Goal: Information Seeking & Learning: Learn about a topic

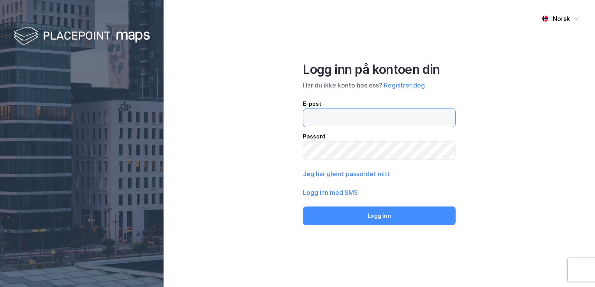
click at [368, 115] on input "email" at bounding box center [379, 118] width 152 height 18
type input "[EMAIL_ADDRESS][DOMAIN_NAME]"
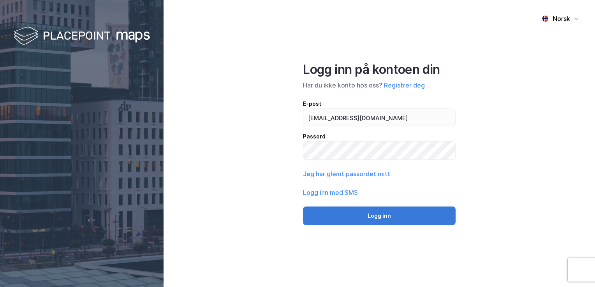
click at [405, 221] on button "Logg inn" at bounding box center [379, 216] width 153 height 19
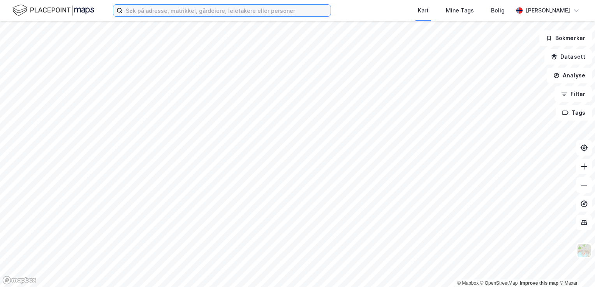
click at [149, 10] on input at bounding box center [227, 11] width 208 height 12
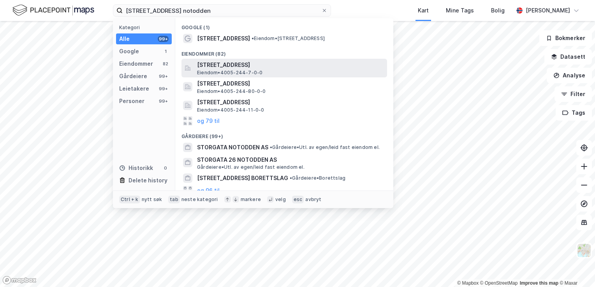
click at [232, 63] on span "[STREET_ADDRESS]" at bounding box center [290, 64] width 187 height 9
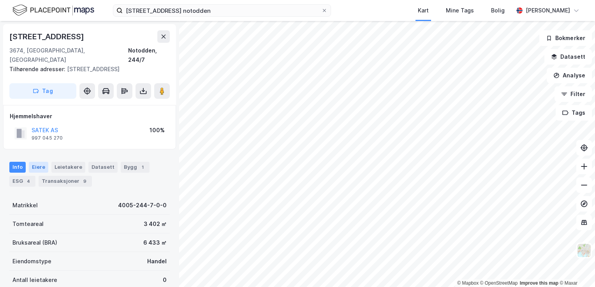
click at [35, 162] on div "Eiere" at bounding box center [38, 167] width 19 height 11
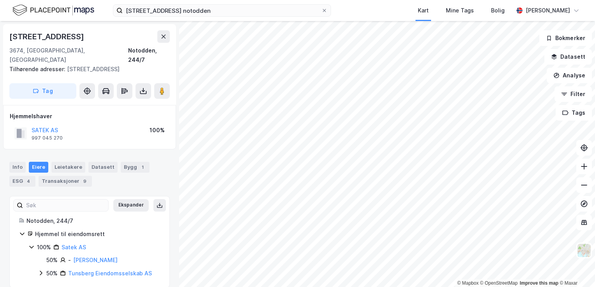
scroll to position [0, 0]
click at [48, 175] on div "Transaksjoner 9" at bounding box center [65, 180] width 53 height 11
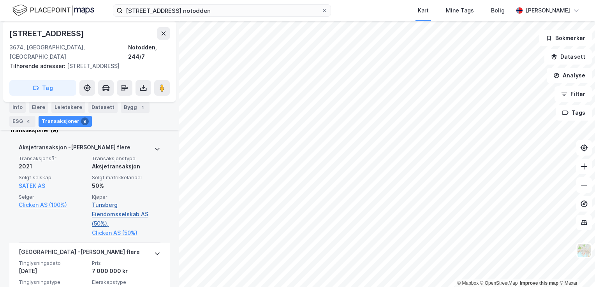
scroll to position [182, 0]
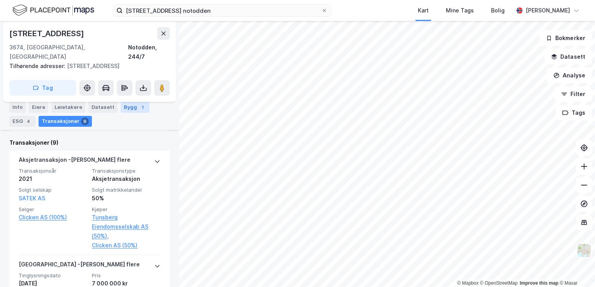
click at [139, 109] on div "1" at bounding box center [143, 108] width 8 height 8
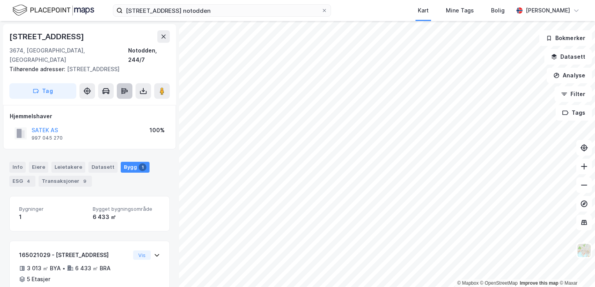
scroll to position [31, 0]
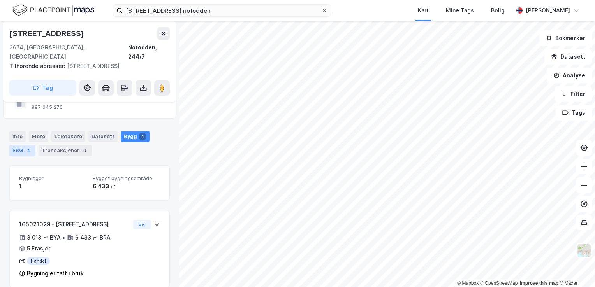
click at [20, 145] on div "ESG 4" at bounding box center [22, 150] width 26 height 11
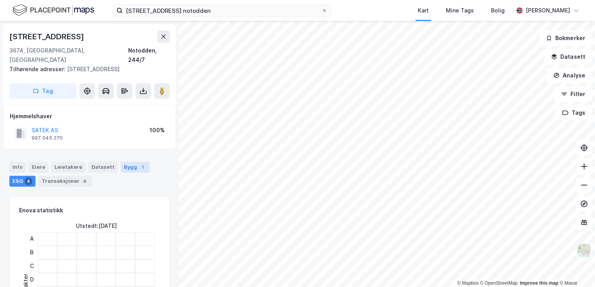
click at [131, 162] on div "Bygg 1" at bounding box center [135, 167] width 29 height 11
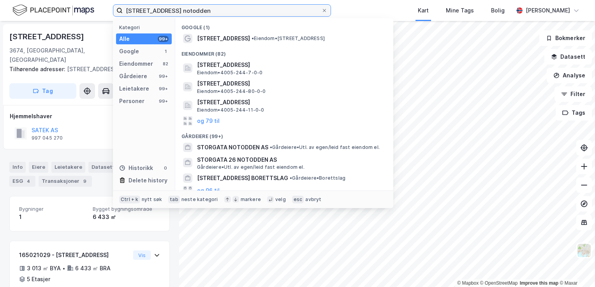
drag, startPoint x: 201, startPoint y: 9, endPoint x: 114, endPoint y: 32, distance: 90.0
click at [114, 17] on div "[STREET_ADDRESS] notodden Kategori Alle 99+ Google 1 Eiendommer 82 Gårdeiere 99…" at bounding box center [222, 10] width 218 height 12
click at [270, 13] on input "[STREET_ADDRESS] notodden" at bounding box center [222, 11] width 198 height 12
click at [158, 11] on input "[STREET_ADDRESS] notodden" at bounding box center [222, 11] width 198 height 12
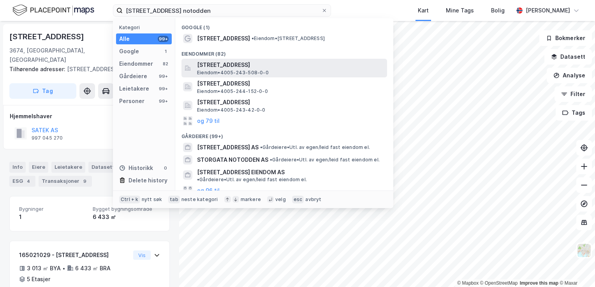
click at [231, 66] on span "[STREET_ADDRESS]" at bounding box center [290, 64] width 187 height 9
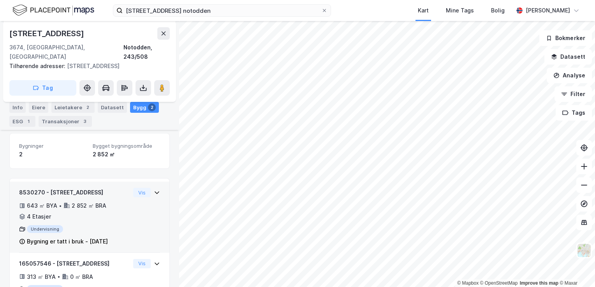
scroll to position [89, 0]
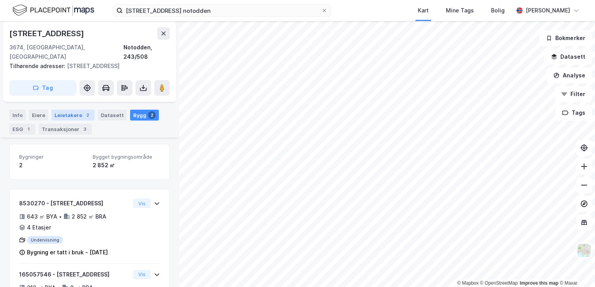
click at [65, 110] on div "Leietakere 2" at bounding box center [72, 115] width 43 height 11
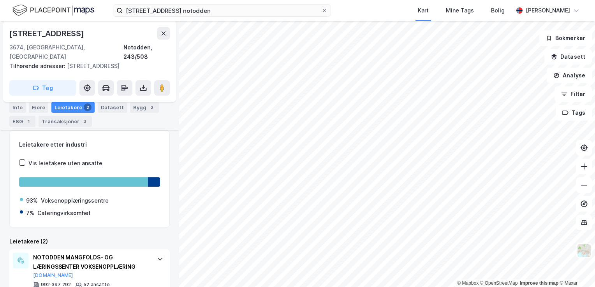
scroll to position [79, 0]
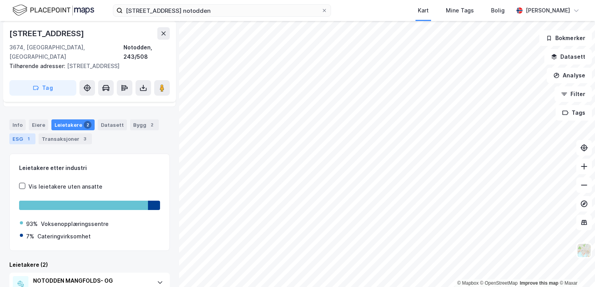
click at [22, 133] on div "ESG 1" at bounding box center [22, 138] width 26 height 11
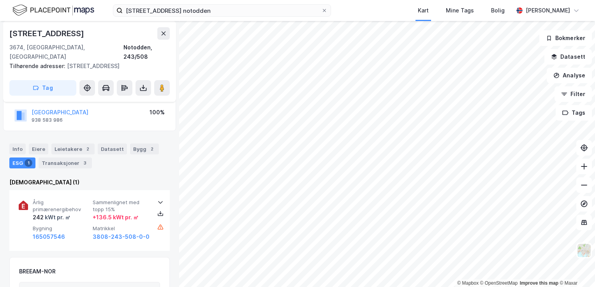
scroll to position [39, 0]
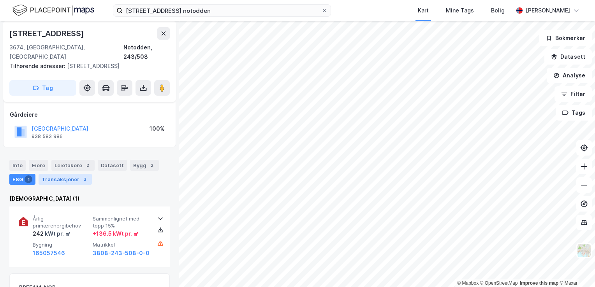
click at [65, 174] on div "Transaksjoner 3" at bounding box center [65, 179] width 53 height 11
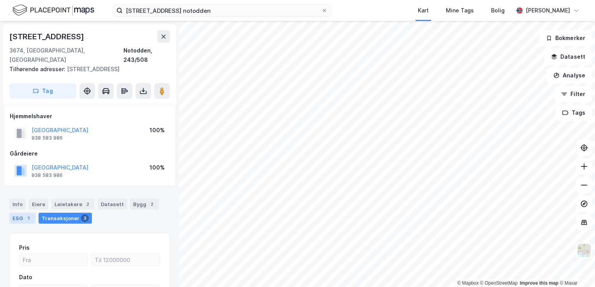
click at [17, 213] on div "ESG 1" at bounding box center [22, 218] width 26 height 11
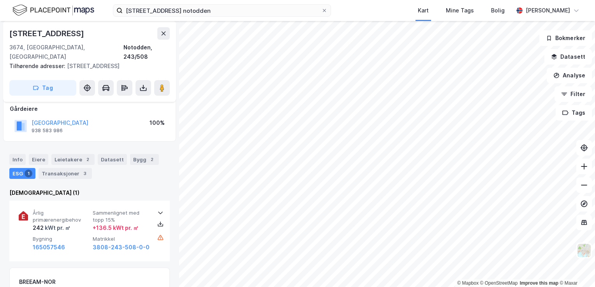
scroll to position [33, 0]
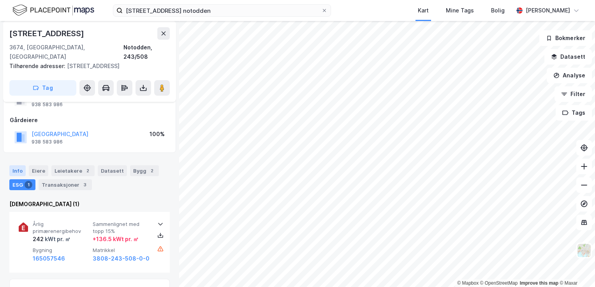
click at [19, 165] on div "Info" at bounding box center [17, 170] width 16 height 11
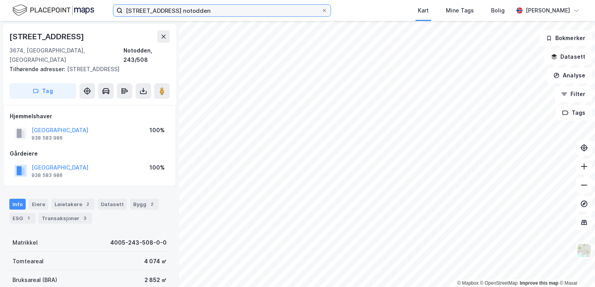
click at [158, 9] on input "[STREET_ADDRESS] notodden" at bounding box center [222, 11] width 198 height 12
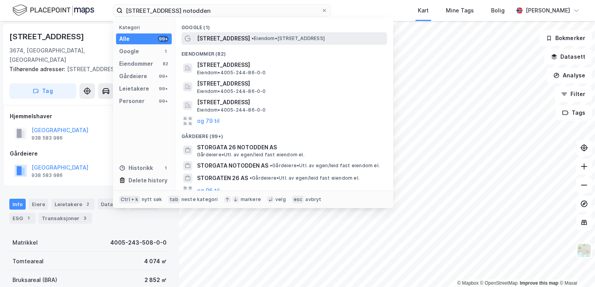
click at [207, 38] on span "[STREET_ADDRESS]" at bounding box center [223, 38] width 53 height 9
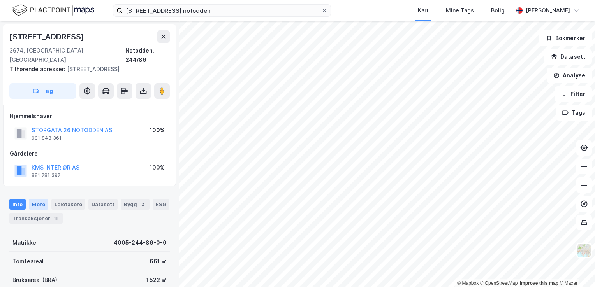
click at [37, 199] on div "Eiere" at bounding box center [38, 204] width 19 height 11
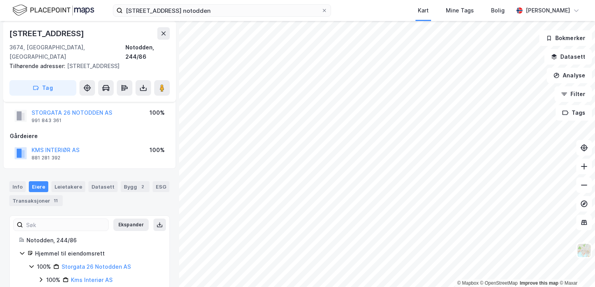
scroll to position [25, 0]
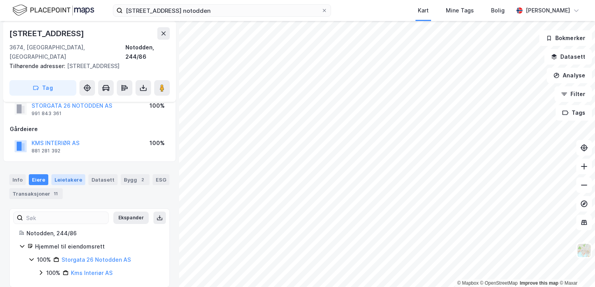
click at [61, 174] on div "Leietakere" at bounding box center [68, 179] width 34 height 11
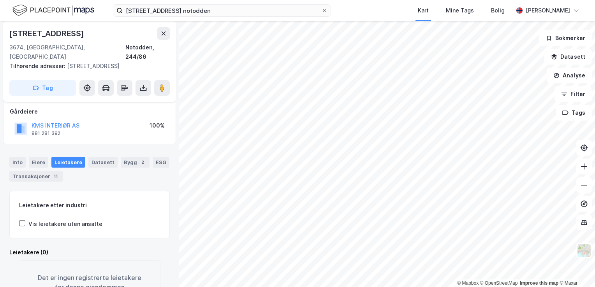
scroll to position [30, 0]
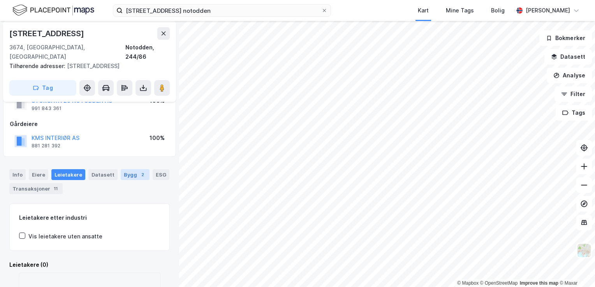
click at [129, 169] on div "Bygg 2" at bounding box center [135, 174] width 29 height 11
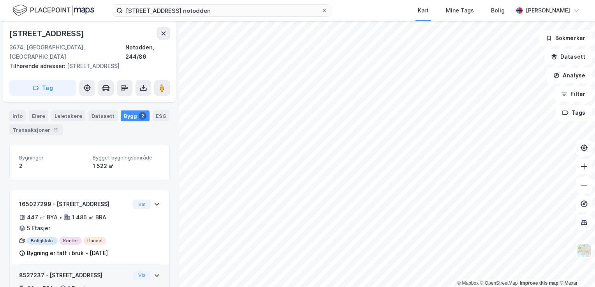
scroll to position [60, 0]
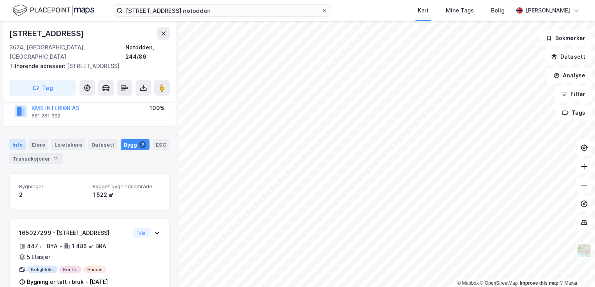
click at [17, 139] on div "Info" at bounding box center [17, 144] width 16 height 11
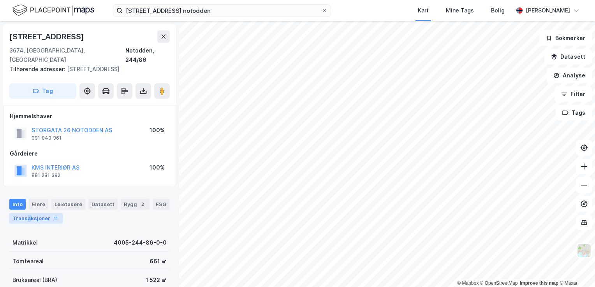
click at [28, 213] on div "Transaksjoner 11" at bounding box center [35, 218] width 53 height 11
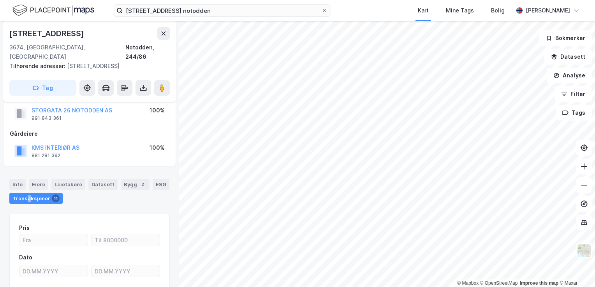
scroll to position [9, 0]
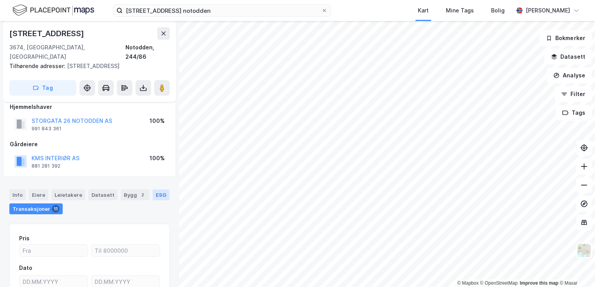
click at [158, 189] on div "ESG" at bounding box center [161, 194] width 17 height 11
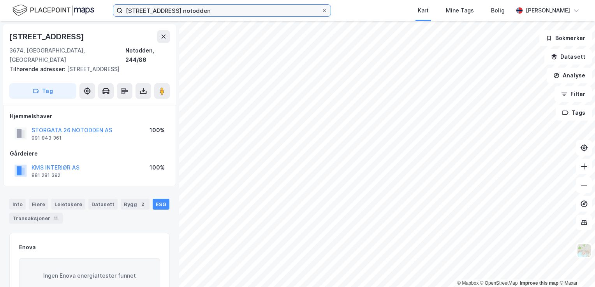
click at [159, 9] on input "[STREET_ADDRESS] notodden" at bounding box center [222, 11] width 198 height 12
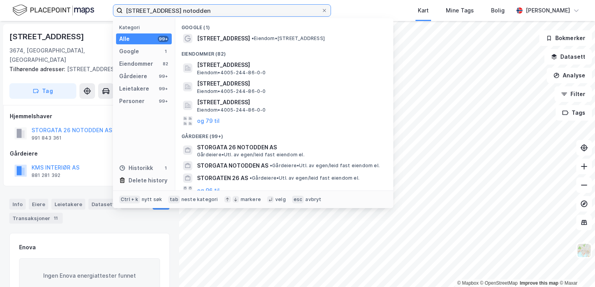
drag, startPoint x: 158, startPoint y: 9, endPoint x: 114, endPoint y: 10, distance: 43.6
click at [114, 10] on label "[STREET_ADDRESS] notodden" at bounding box center [222, 10] width 218 height 12
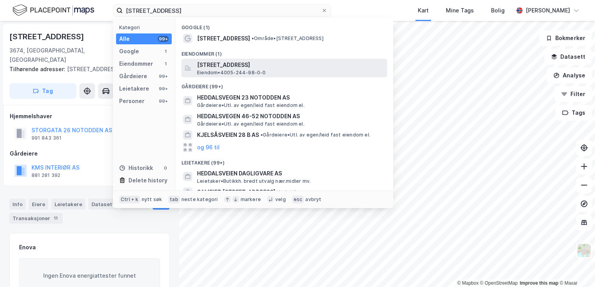
click at [232, 64] on span "[STREET_ADDRESS]" at bounding box center [290, 64] width 187 height 9
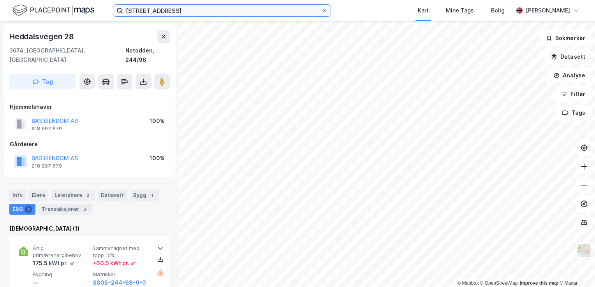
click at [139, 11] on input "[STREET_ADDRESS]" at bounding box center [222, 11] width 198 height 12
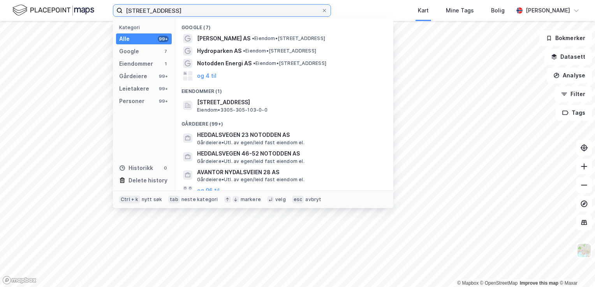
click at [138, 7] on input "[STREET_ADDRESS]" at bounding box center [222, 11] width 198 height 12
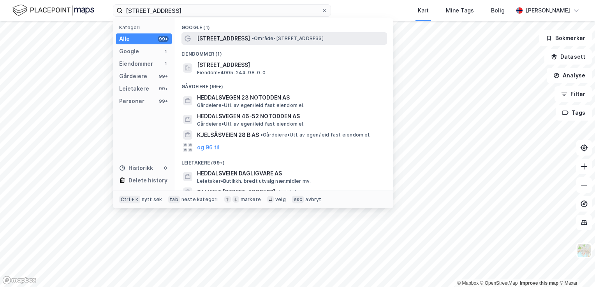
click at [224, 35] on span "[STREET_ADDRESS]" at bounding box center [223, 38] width 53 height 9
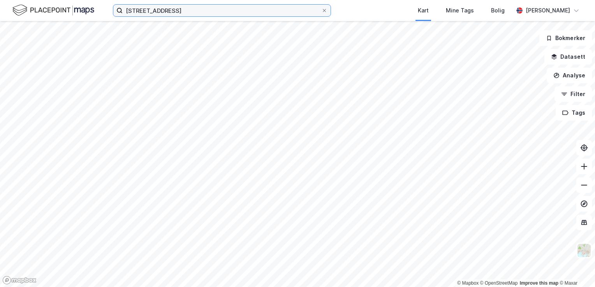
click at [222, 8] on input "[STREET_ADDRESS]" at bounding box center [222, 11] width 198 height 12
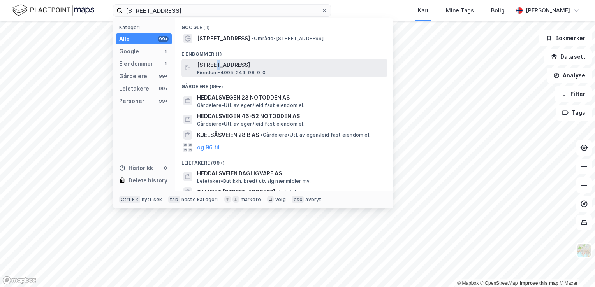
click at [218, 65] on span "[STREET_ADDRESS]" at bounding box center [290, 64] width 187 height 9
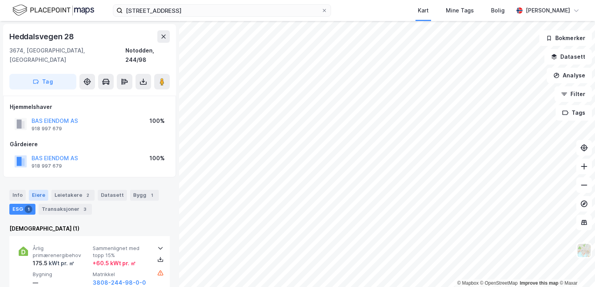
click at [34, 190] on div "Eiere" at bounding box center [38, 195] width 19 height 11
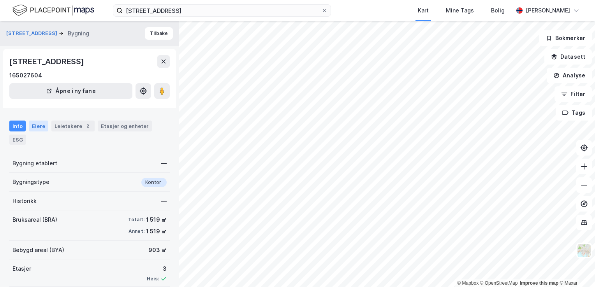
click at [37, 125] on div "Eiere" at bounding box center [38, 126] width 19 height 11
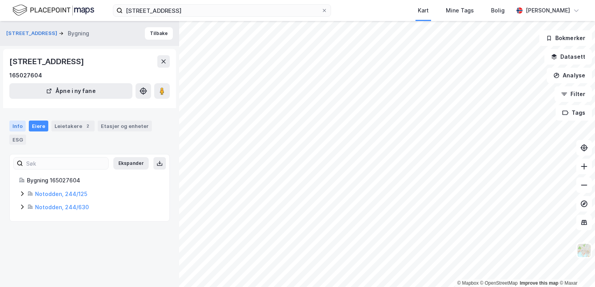
click at [12, 128] on div "Info" at bounding box center [17, 126] width 16 height 11
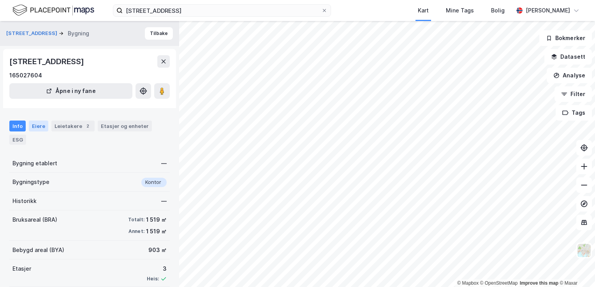
click at [37, 123] on div "Eiere" at bounding box center [38, 126] width 19 height 11
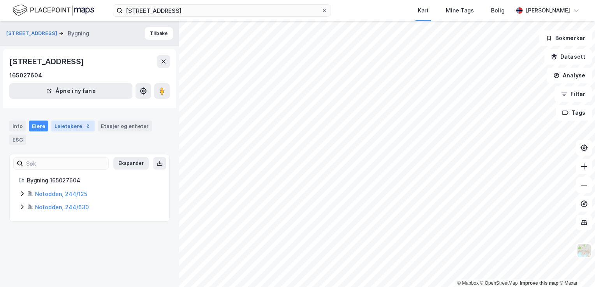
click at [62, 124] on div "Leietakere 2" at bounding box center [72, 126] width 43 height 11
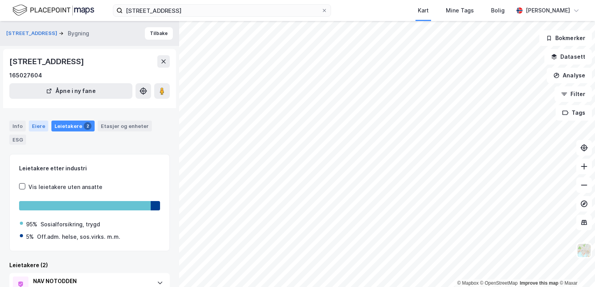
click at [35, 127] on div "Eiere" at bounding box center [38, 126] width 19 height 11
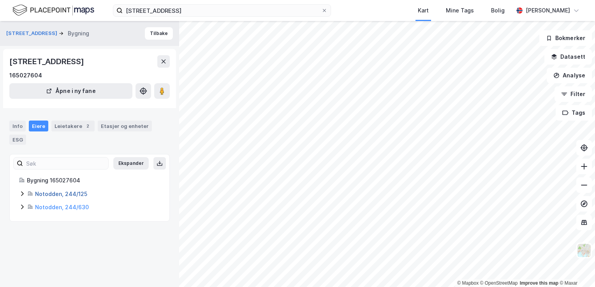
click at [47, 195] on link "Notodden, 244/125" at bounding box center [61, 194] width 52 height 7
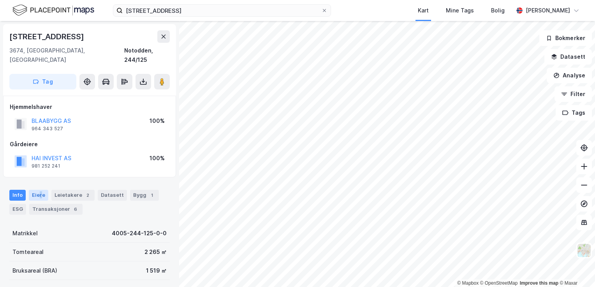
click at [40, 190] on div "Eiere" at bounding box center [38, 195] width 19 height 11
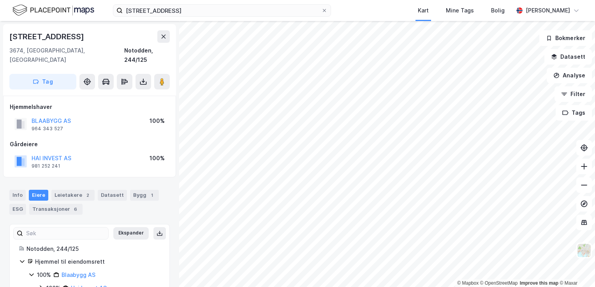
drag, startPoint x: 40, startPoint y: 184, endPoint x: 127, endPoint y: 149, distance: 94.2
click at [127, 152] on div "HAI INVEST AS 981 252 241 100%" at bounding box center [90, 161] width 160 height 19
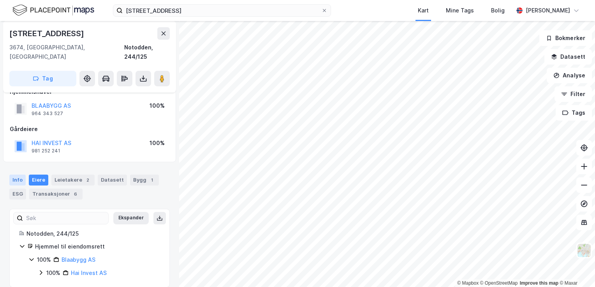
click at [19, 175] on div "Info" at bounding box center [17, 180] width 16 height 11
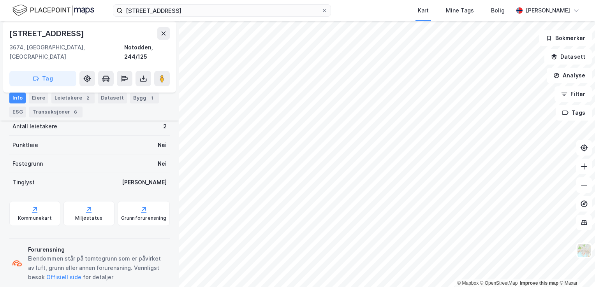
scroll to position [186, 0]
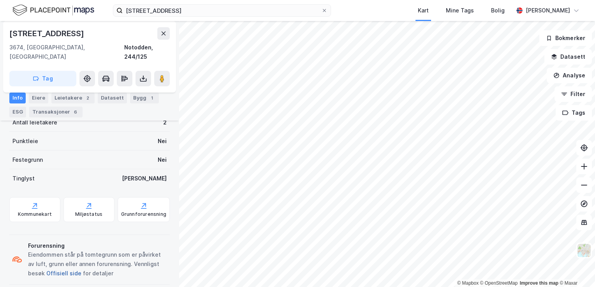
click at [0, 0] on button "Offisiell side" at bounding box center [0, 0] width 0 height 0
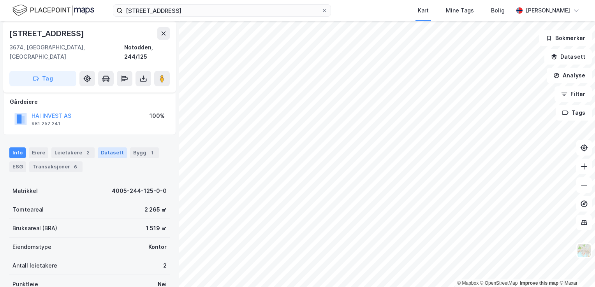
scroll to position [30, 0]
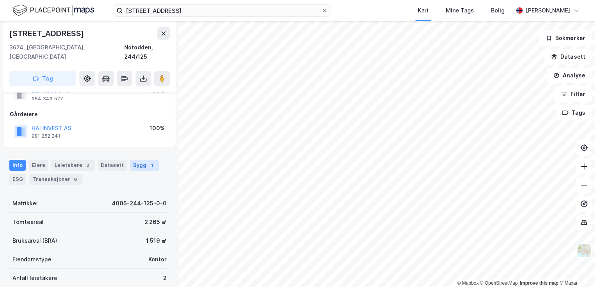
click at [140, 160] on div "Bygg 1" at bounding box center [144, 165] width 29 height 11
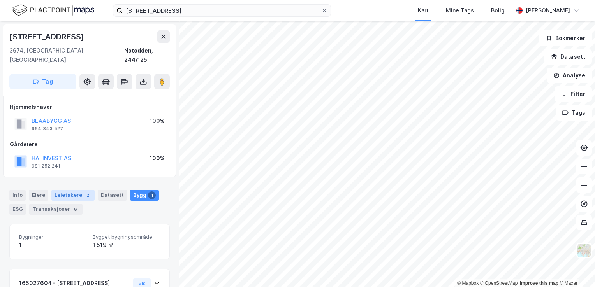
click at [67, 181] on div "Info Eiere Leietakere 2 Datasett Bygg 1 ESG Transaksjoner 6" at bounding box center [89, 199] width 179 height 37
click at [66, 190] on div "Leietakere 2" at bounding box center [72, 195] width 43 height 11
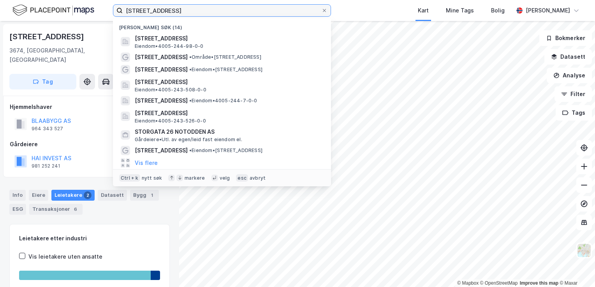
drag, startPoint x: 177, startPoint y: 10, endPoint x: 102, endPoint y: 4, distance: 75.4
click at [102, 4] on div "[STREET_ADDRESS] b notodden Nylige søk (14) [STREET_ADDRESS] Eiendom • 4005-244…" at bounding box center [297, 10] width 595 height 21
click at [173, 9] on input "[STREET_ADDRESS]" at bounding box center [222, 11] width 198 height 12
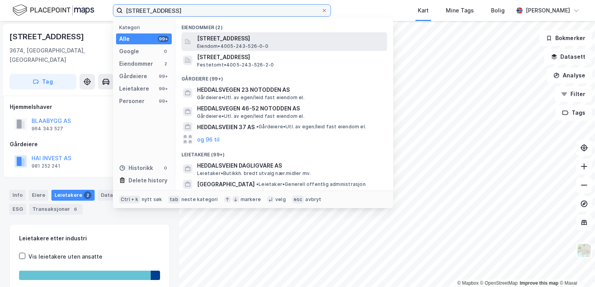
type input "[STREET_ADDRESS]"
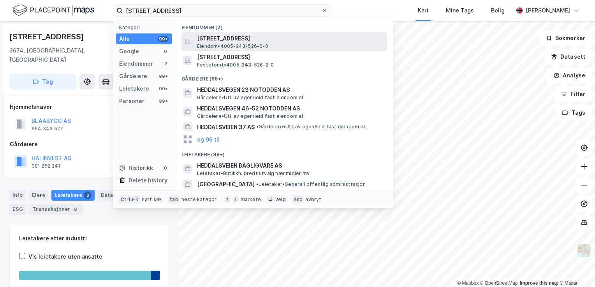
click at [290, 37] on span "[STREET_ADDRESS]" at bounding box center [290, 38] width 187 height 9
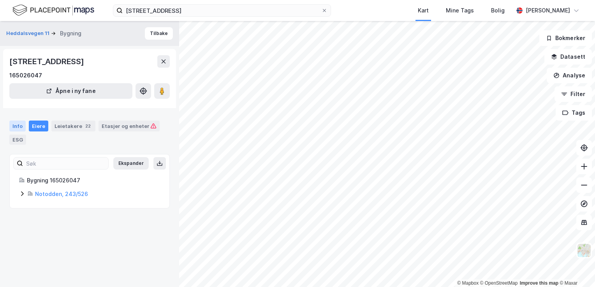
click at [14, 126] on div "Info" at bounding box center [17, 126] width 16 height 11
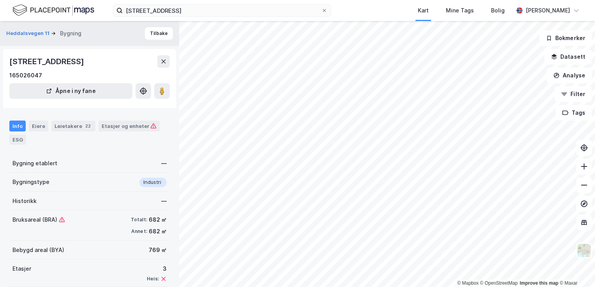
click at [19, 126] on div "Info" at bounding box center [17, 126] width 16 height 11
click at [17, 142] on div "ESG" at bounding box center [17, 140] width 17 height 10
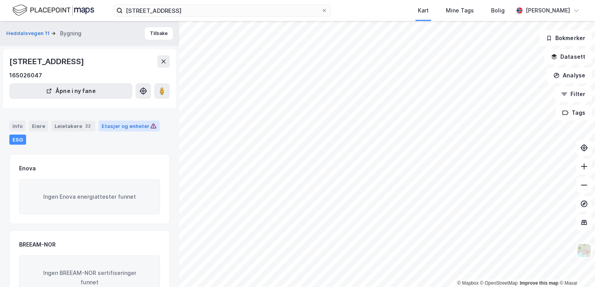
click at [118, 125] on div "Etasjer og enheter" at bounding box center [129, 126] width 55 height 7
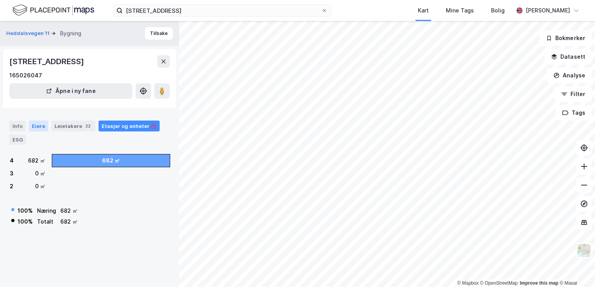
click at [42, 122] on div "Eiere" at bounding box center [38, 126] width 19 height 11
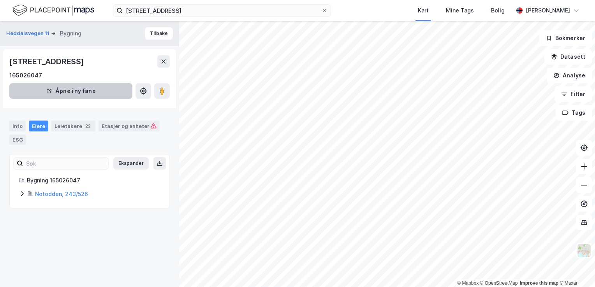
click at [75, 89] on button "Åpne i ny fane" at bounding box center [70, 91] width 123 height 16
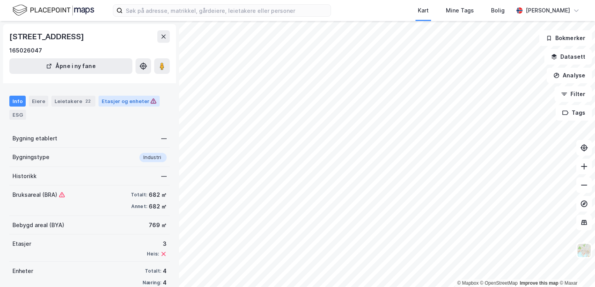
click at [118, 98] on div "Etasjer og enheter" at bounding box center [129, 101] width 55 height 7
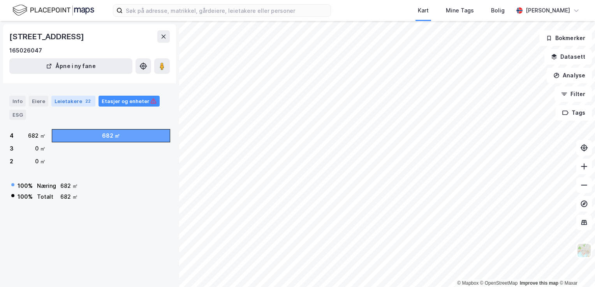
click at [79, 98] on div "Leietakere 22" at bounding box center [73, 101] width 44 height 11
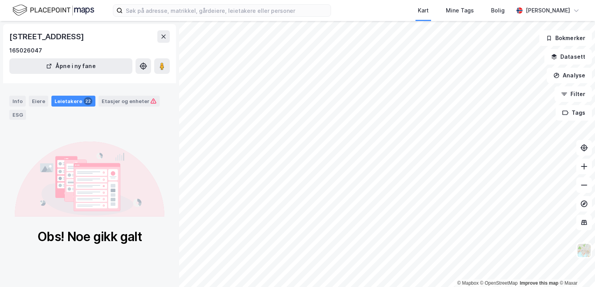
click at [64, 97] on div "Leietakere 22" at bounding box center [73, 101] width 44 height 11
click at [32, 100] on div "Eiere" at bounding box center [38, 101] width 19 height 11
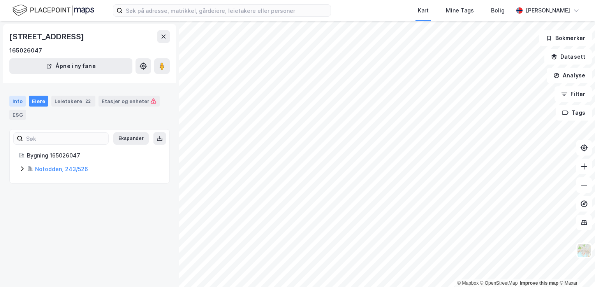
click at [16, 99] on div "Info" at bounding box center [17, 101] width 16 height 11
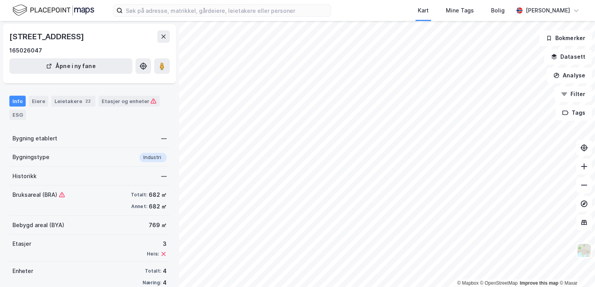
scroll to position [14, 0]
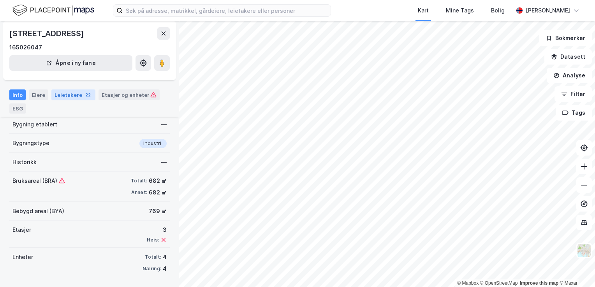
click at [61, 97] on div "Leietakere 22" at bounding box center [73, 94] width 44 height 11
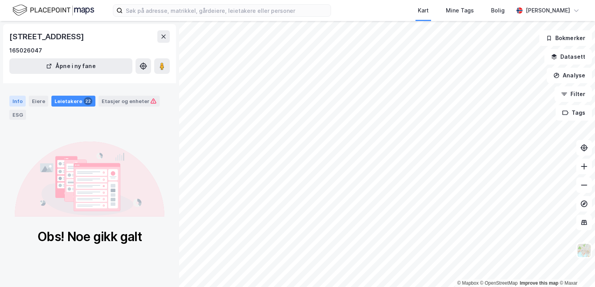
click at [15, 97] on div "Info" at bounding box center [17, 101] width 16 height 11
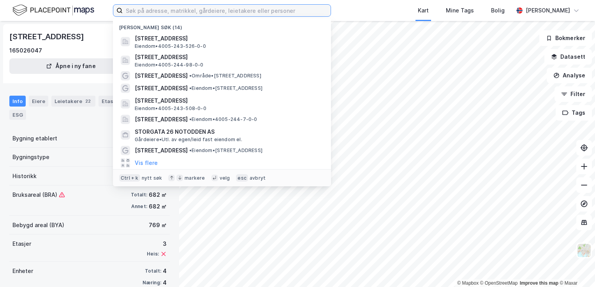
click at [164, 12] on input at bounding box center [227, 11] width 208 height 12
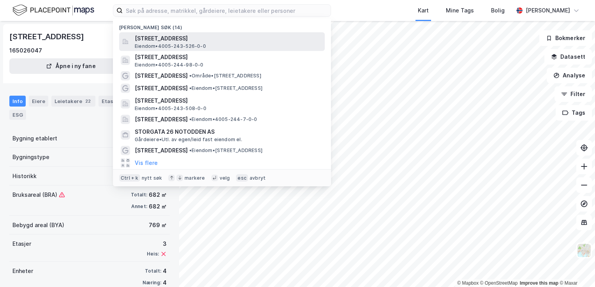
click at [164, 40] on span "[STREET_ADDRESS]" at bounding box center [228, 38] width 187 height 9
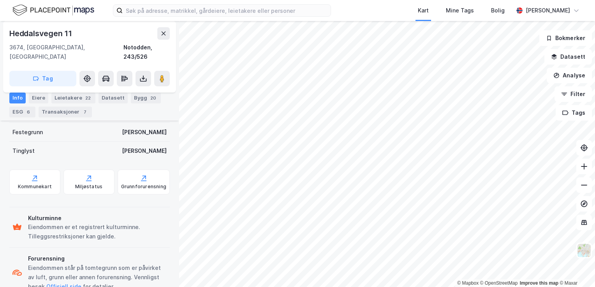
scroll to position [226, 0]
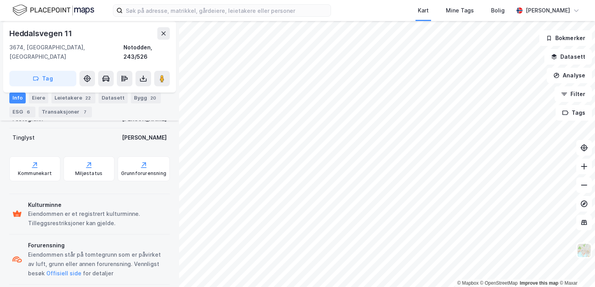
click at [19, 109] on div "ESG 6" at bounding box center [22, 112] width 26 height 11
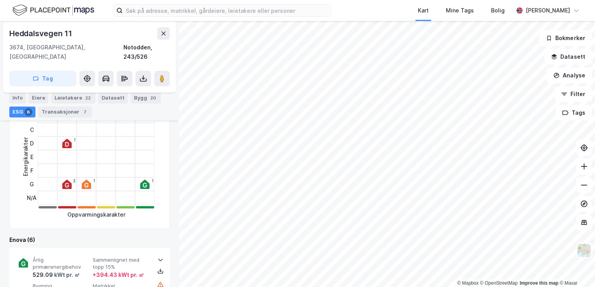
scroll to position [117, 0]
